Goal: Information Seeking & Learning: Find specific fact

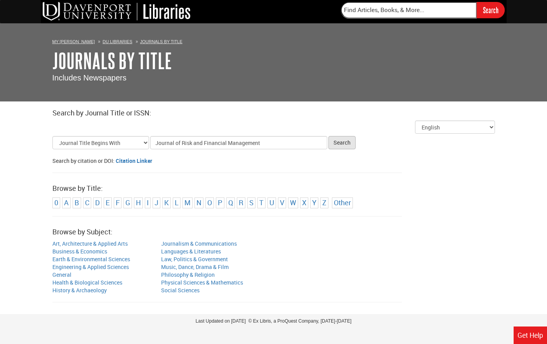
type input "Journal of Risk and Financial Management"
click at [337, 145] on button "Search" at bounding box center [341, 142] width 27 height 13
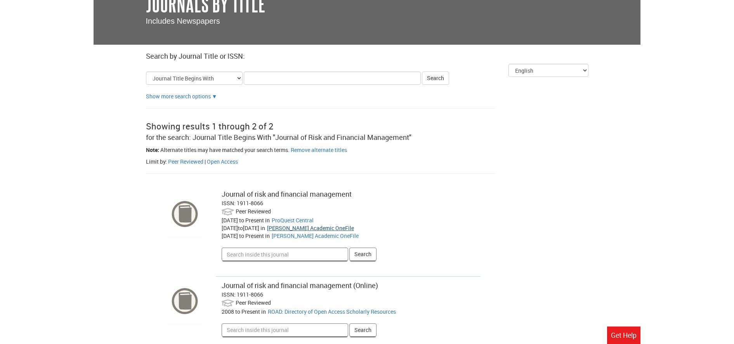
scroll to position [59, 0]
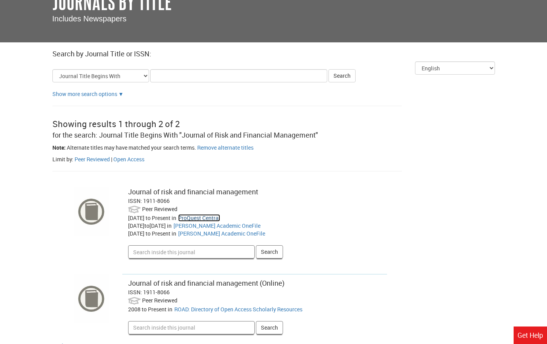
click at [220, 216] on link "ProQuest Central" at bounding box center [199, 217] width 42 height 7
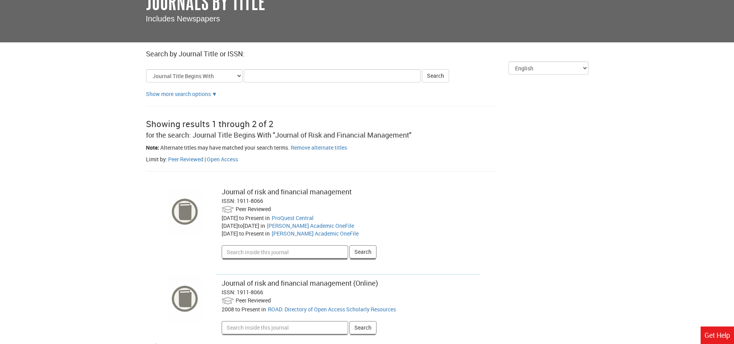
click at [281, 249] on input "Search inside this journal" at bounding box center [285, 251] width 127 height 13
paste input "Does managerial power explain the association between agency costs and firm val…"
type input "Does managerial power explain the association between agency costs and firm val…"
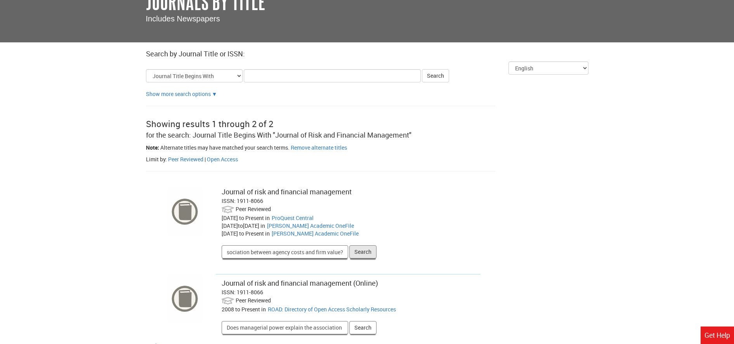
type input "Does managerial power explain the association between agency costs and firm val…"
click at [368, 250] on button "Search" at bounding box center [362, 251] width 27 height 13
